Goal: Navigation & Orientation: Find specific page/section

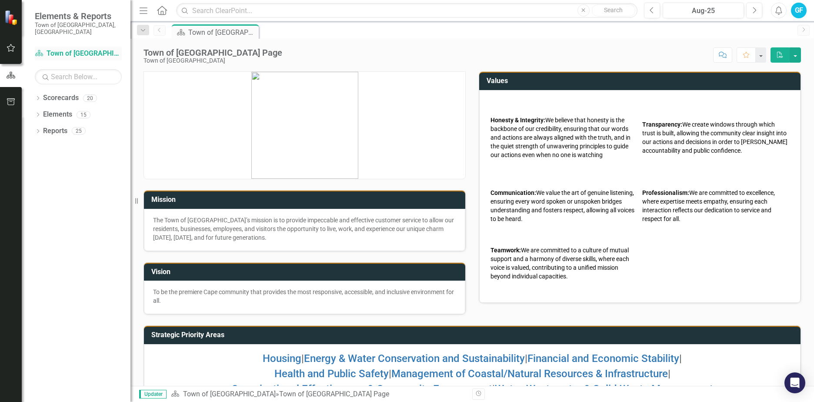
click at [55, 49] on link "Scorecard Town of [GEOGRAPHIC_DATA]" at bounding box center [78, 54] width 87 height 10
click at [227, 31] on div "Town of [GEOGRAPHIC_DATA] Page" at bounding box center [216, 32] width 57 height 11
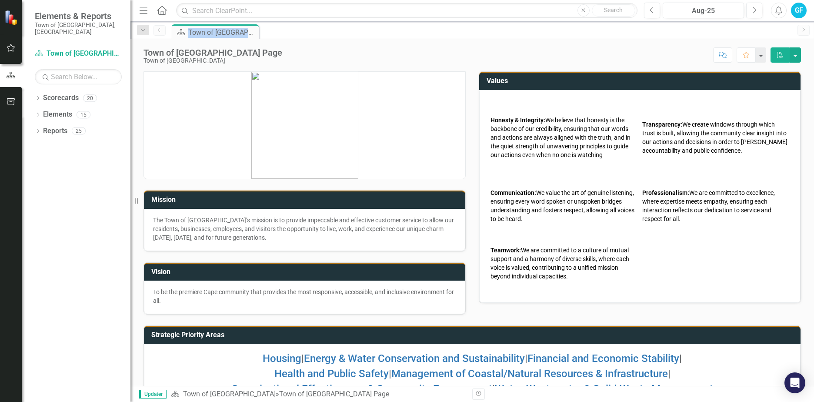
scroll to position [31, 0]
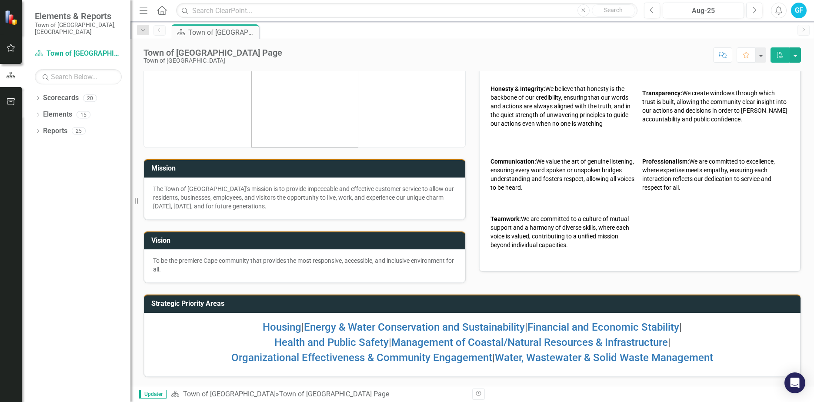
click at [158, 392] on span "Updater" at bounding box center [152, 393] width 27 height 9
click at [195, 395] on link "Town of [GEOGRAPHIC_DATA]" at bounding box center [229, 393] width 93 height 8
click at [75, 93] on link "Scorecards" at bounding box center [61, 98] width 36 height 10
click at [12, 48] on icon "button" at bounding box center [11, 47] width 9 height 7
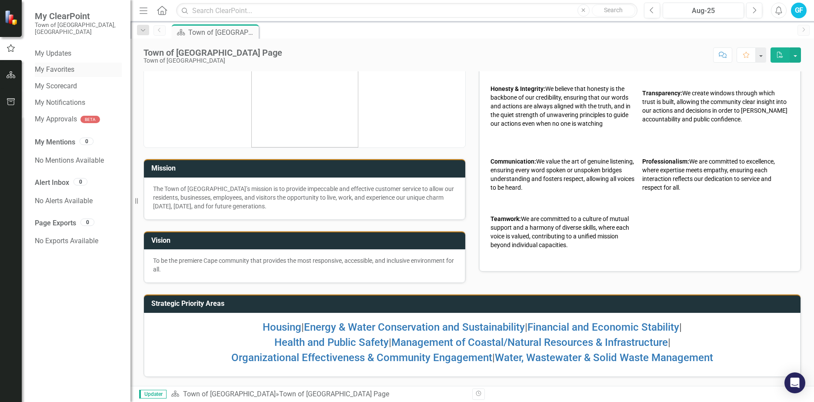
click at [103, 63] on div "My Favorites" at bounding box center [78, 70] width 87 height 14
click at [7, 47] on icon "button" at bounding box center [11, 48] width 10 height 8
